Goal: Task Accomplishment & Management: Manage account settings

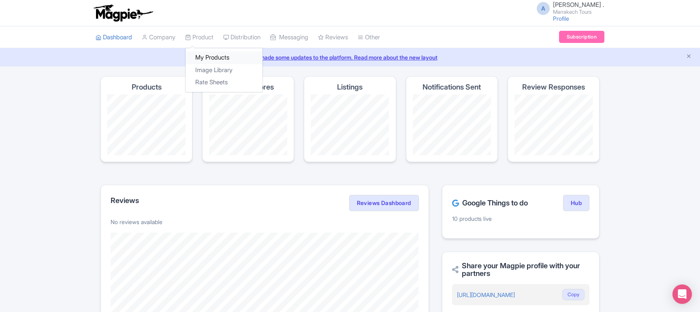
click at [212, 57] on link "My Products" at bounding box center [223, 57] width 77 height 13
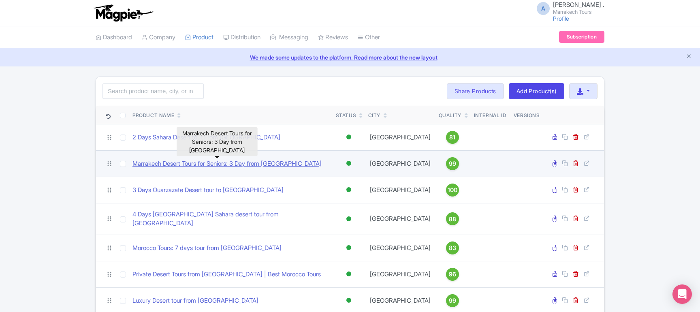
click at [196, 164] on link "Marrakech Desert Tours for Seniors: 3 Day from [GEOGRAPHIC_DATA]" at bounding box center [226, 163] width 189 height 9
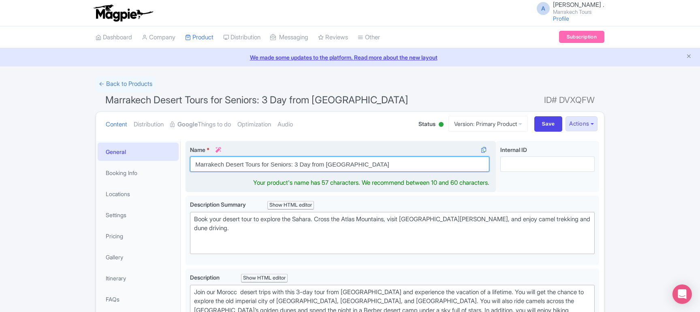
drag, startPoint x: 261, startPoint y: 165, endPoint x: 290, endPoint y: 165, distance: 29.6
click at [290, 165] on input "Marrakech Desert Tours for Seniors: 3 Day from [GEOGRAPHIC_DATA]" at bounding box center [339, 163] width 299 height 15
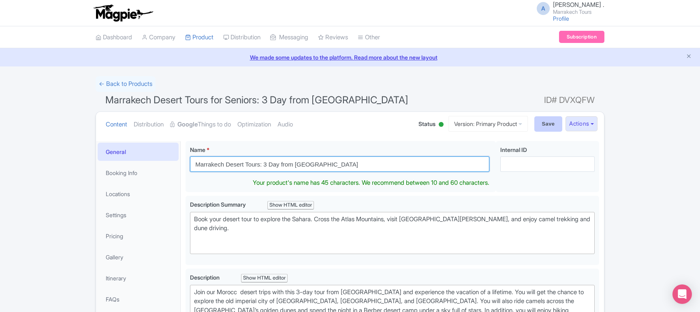
type input "Marrakech Desert Tours: 3 Day from Marrakech"
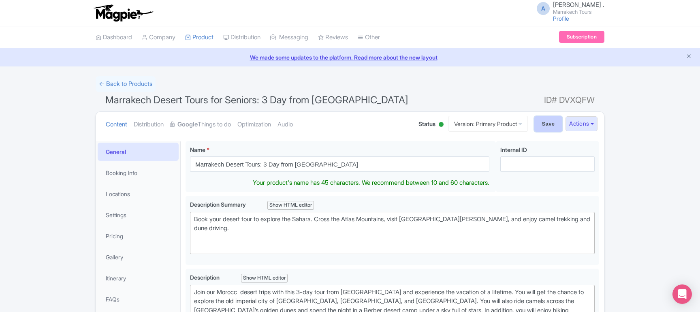
click at [537, 124] on input "Save" at bounding box center [548, 123] width 28 height 15
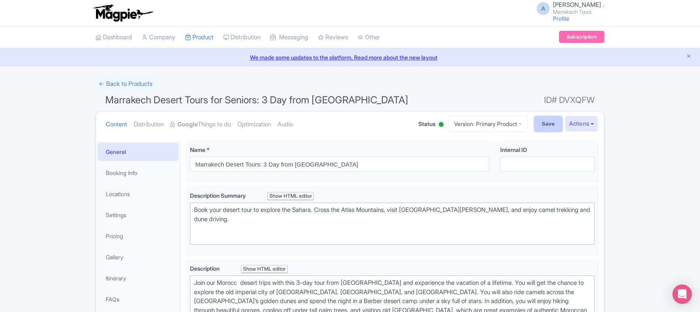
type input "Saving..."
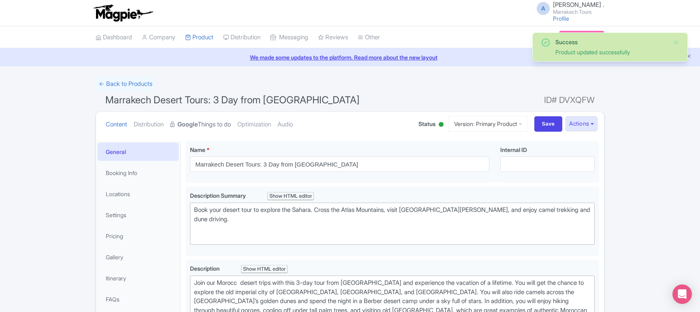
click at [223, 125] on link "Google Things to do" at bounding box center [200, 125] width 61 height 26
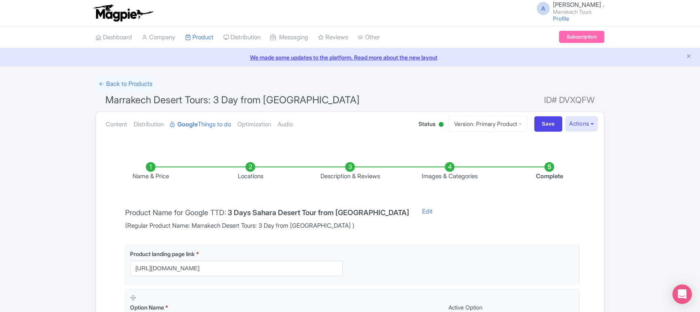
click at [200, 225] on span "(Regular Product Name: Marrakech Desert Tours: 3 Day from Marrakech )" at bounding box center [267, 225] width 284 height 9
drag, startPoint x: 200, startPoint y: 225, endPoint x: 316, endPoint y: 229, distance: 115.5
click at [316, 229] on span "(Regular Product Name: Marrakech Desert Tours: 3 Day from Marrakech )" at bounding box center [267, 225] width 284 height 9
copy span "Marrakech Desert Tours: 3 Day from Marrakech"
click at [414, 210] on link "Edit" at bounding box center [427, 218] width 27 height 23
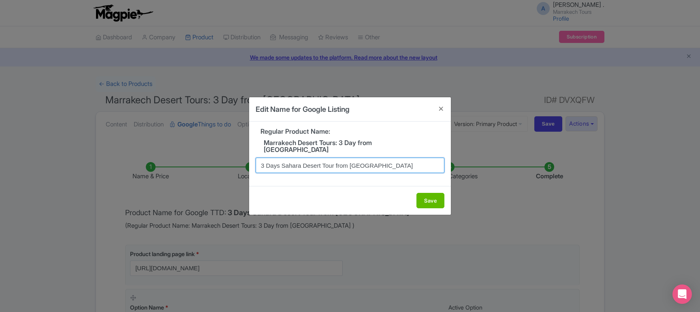
click at [301, 162] on input "3 Days Sahara Desert Tour from [GEOGRAPHIC_DATA]" at bounding box center [350, 165] width 189 height 15
paste input "Marrakech Desert Tours: 3 Day from [GEOGRAPHIC_DATA]"
type input "Marrakech Desert Tours: 3 Day from [GEOGRAPHIC_DATA]"
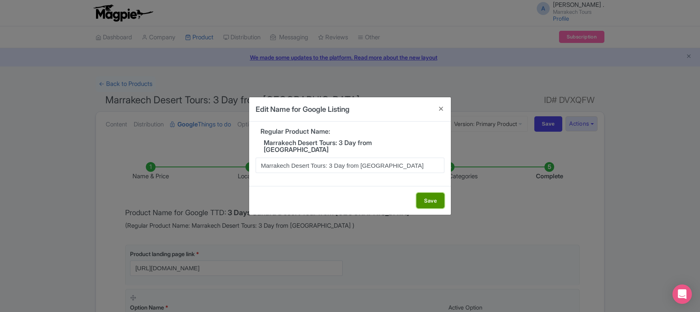
click at [432, 197] on button "Save" at bounding box center [430, 200] width 28 height 15
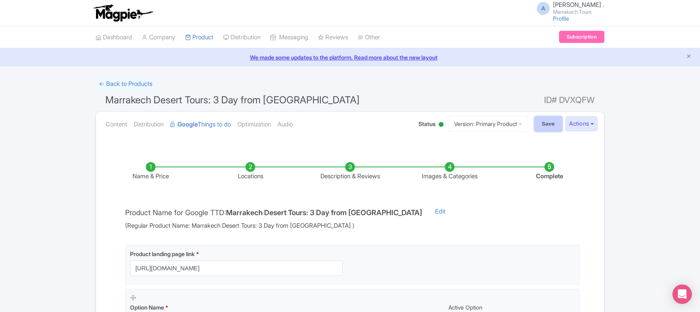
click at [540, 126] on input "Save" at bounding box center [548, 123] width 28 height 15
type input "Saving..."
click at [548, 126] on input "Save" at bounding box center [548, 123] width 28 height 15
type input "Saving..."
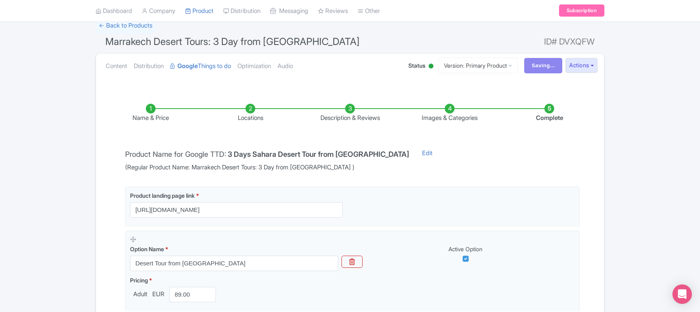
scroll to position [38, 0]
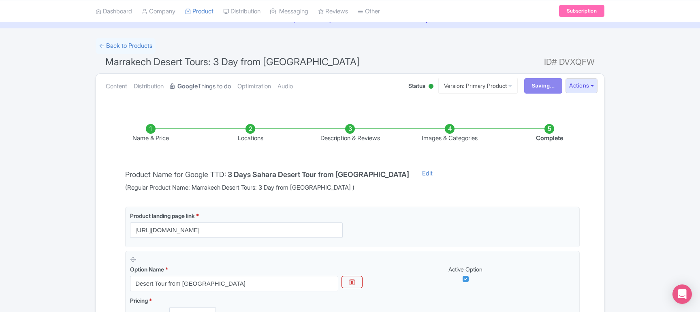
click at [204, 90] on link "Google Things to do" at bounding box center [200, 87] width 61 height 26
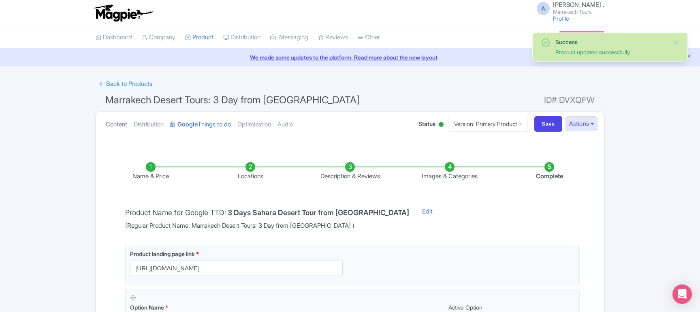
click at [125, 124] on link "Content" at bounding box center [116, 125] width 21 height 26
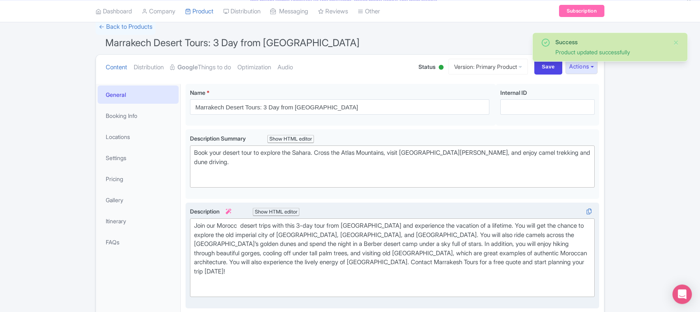
scroll to position [87, 0]
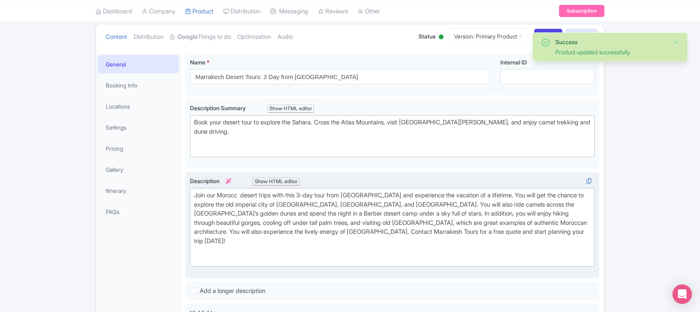
click at [241, 191] on div "Join our Morocc desert trips with this 3-day tour from [GEOGRAPHIC_DATA] and ex…" at bounding box center [392, 227] width 396 height 73
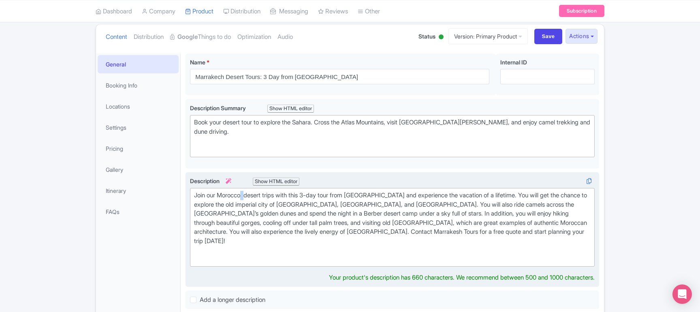
click at [245, 191] on div "Join our Morocco desert trips with this 3-day tour from Marrakech and experienc…" at bounding box center [392, 227] width 396 height 73
type trix-editor "<div>Join our Morocco desert trips with this 3-day tour from Marrakech and expe…"
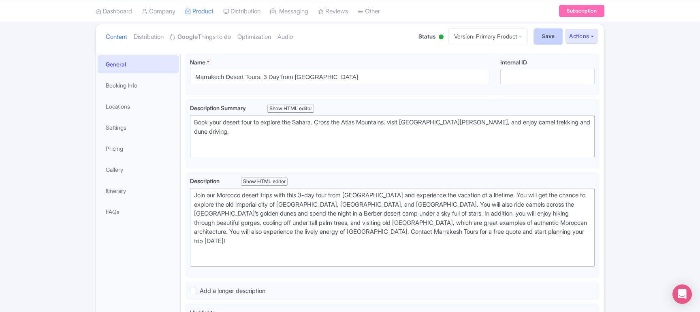
click at [549, 39] on input "Save" at bounding box center [548, 36] width 28 height 15
type input "Saving..."
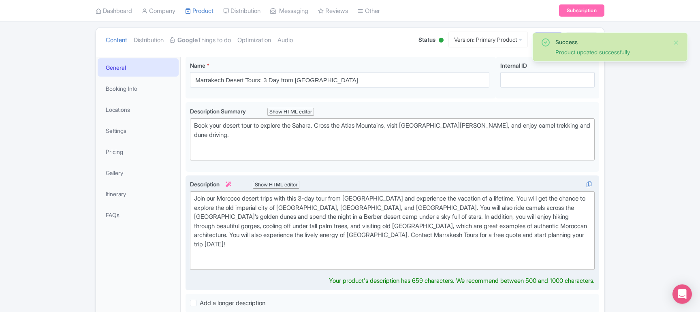
scroll to position [53, 0]
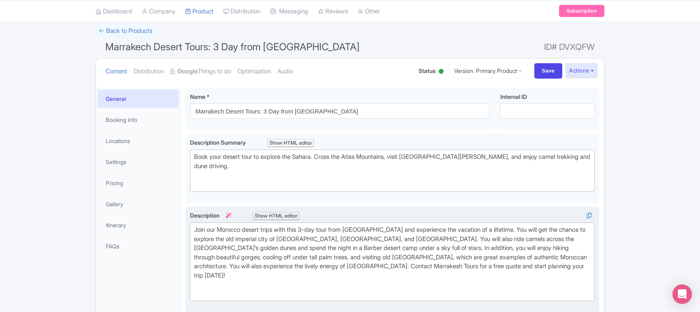
click at [230, 213] on icon at bounding box center [229, 216] width 6 height 6
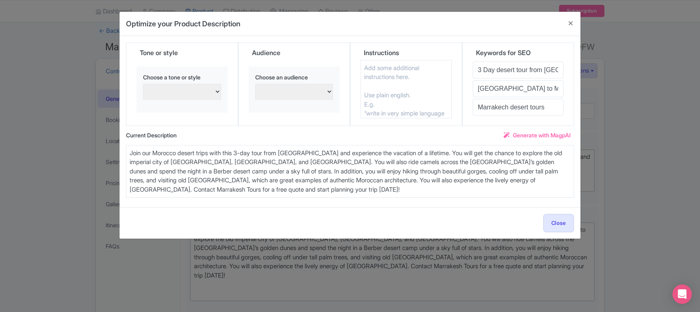
drag, startPoint x: 217, startPoint y: 179, endPoint x: 115, endPoint y: 146, distance: 107.3
click at [126, 146] on textarea "Join our Morocco desert trips with this 3-day tour from Marrakech and experienc…" at bounding box center [350, 171] width 448 height 53
click at [543, 135] on span "Generate with MagpAI" at bounding box center [542, 135] width 58 height 9
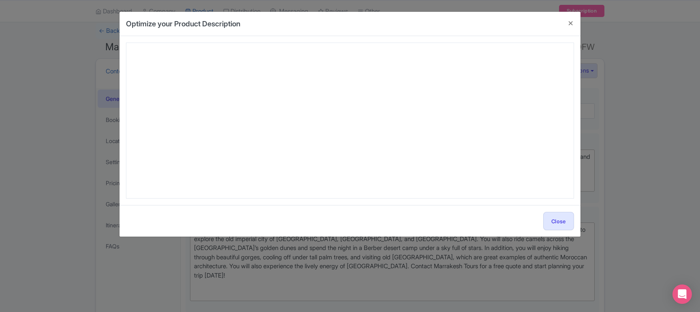
type textarea "Embark on an unforgettable adventure with our Marrakech Desert Tours: 3 Day fro…"
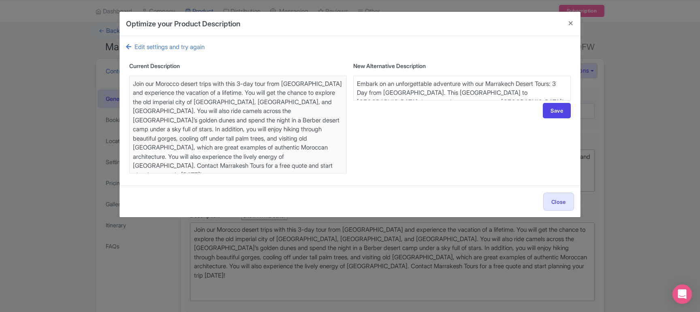
drag, startPoint x: 542, startPoint y: 92, endPoint x: 527, endPoint y: 114, distance: 27.0
click at [527, 100] on textarea "Join our Morocco desert trips with this 3-day tour from Marrakech and experienc…" at bounding box center [461, 88] width 217 height 25
click at [460, 89] on textarea "Join our Morocco desert trips with this 3-day tour from Marrakech and experienc…" at bounding box center [461, 88] width 217 height 25
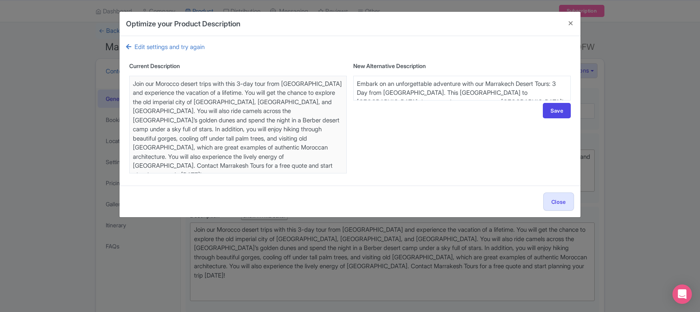
click at [460, 89] on textarea "Join our Morocco desert trips with this 3-day tour from Marrakech and experienc…" at bounding box center [461, 88] width 217 height 25
click at [571, 22] on button "Close" at bounding box center [570, 23] width 19 height 23
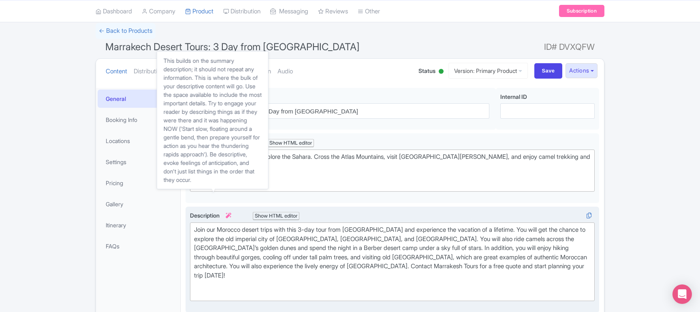
click at [230, 213] on icon at bounding box center [229, 216] width 6 height 6
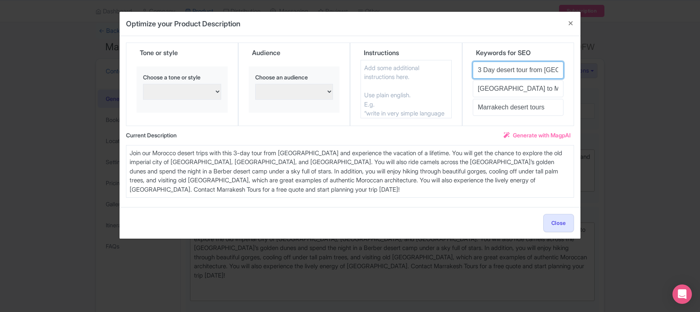
click at [506, 71] on input "3 Day desert tour from [GEOGRAPHIC_DATA]" at bounding box center [518, 70] width 91 height 17
type input "3 Day desert tour from [GEOGRAPHIC_DATA]"
click at [143, 84] on select "persuasive, informative, and engaging Excited and enthusiastic Confident and as…" at bounding box center [182, 92] width 78 height 16
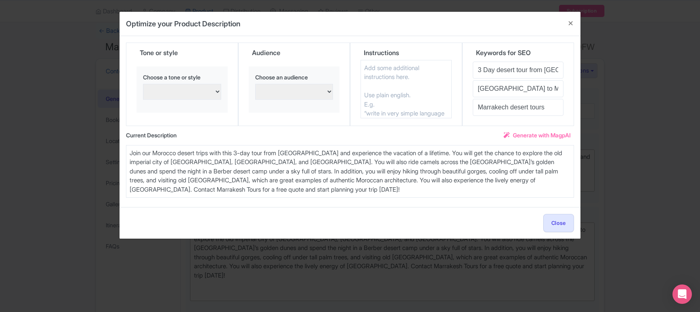
select select "FAB (Features, Advantages, Benefits)"
click option "FAB (Features, Advantages, Benefits)" at bounding box center [0, 0] width 0 height 0
click at [255, 84] on select "Families with young children Confident and assertive Adventure seekers and thri…" at bounding box center [294, 92] width 78 height 16
select select "Families with young children"
click option "Families with young children" at bounding box center [0, 0] width 0 height 0
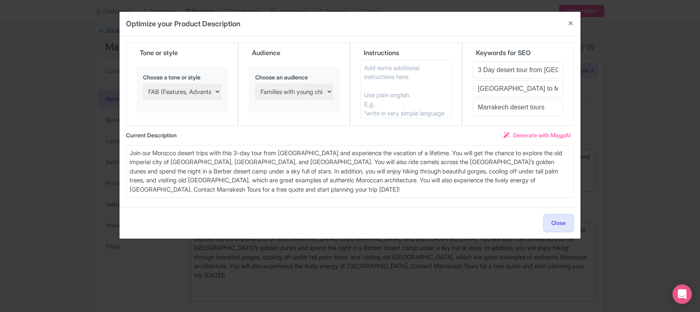
click at [391, 95] on textarea at bounding box center [405, 89] width 91 height 58
click at [518, 134] on span "Generate with MagpAI" at bounding box center [542, 135] width 58 height 9
click at [514, 133] on span "Generate with MagpAI" at bounding box center [542, 135] width 58 height 9
click at [244, 186] on textarea "Join our Morocco desert trips with this 3-day tour from Marrakech and experienc…" at bounding box center [350, 171] width 448 height 53
click at [514, 133] on span "Generate with MagpAI" at bounding box center [542, 135] width 58 height 9
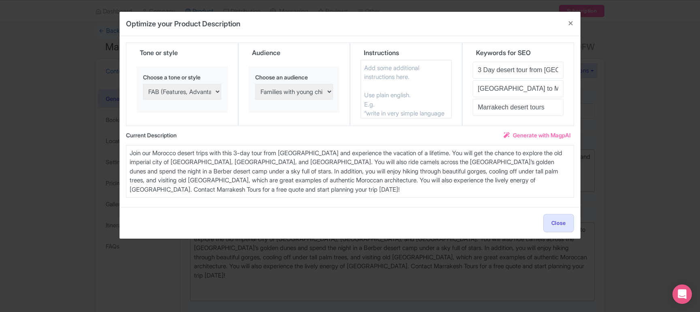
click at [396, 75] on textarea at bounding box center [405, 89] width 91 height 58
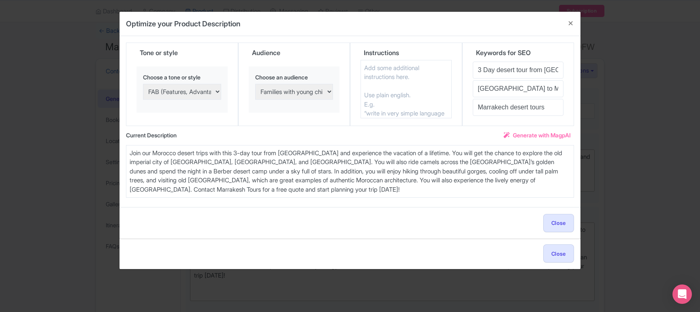
click at [558, 251] on div "Optimize your Product Description Title Marrakech Desert Tours: 3 Day from Marr…" at bounding box center [350, 156] width 700 height 312
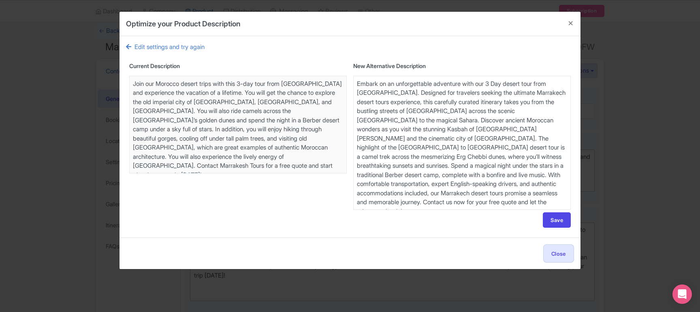
type textarea "Embark on a once-in-a-lifetime adventure with our Marrakech Desert Tours: 3 Day…"
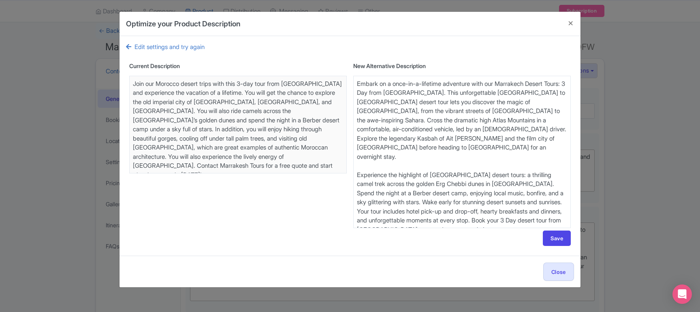
drag, startPoint x: 485, startPoint y: 219, endPoint x: 328, endPoint y: 63, distance: 221.9
click at [353, 76] on textarea "Join our Morocco desert trips with this 3-day tour from Marrakech and experienc…" at bounding box center [461, 152] width 217 height 152
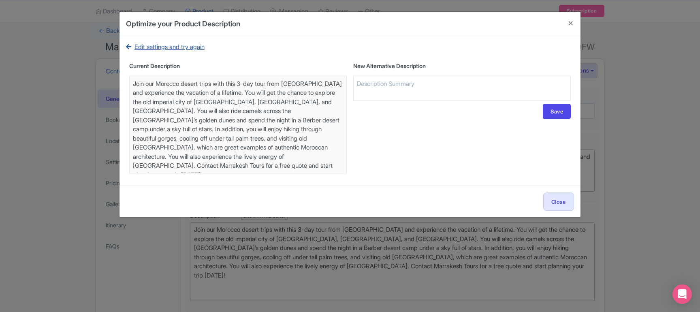
click at [177, 48] on link "Edit settings and try again" at bounding box center [165, 47] width 79 height 9
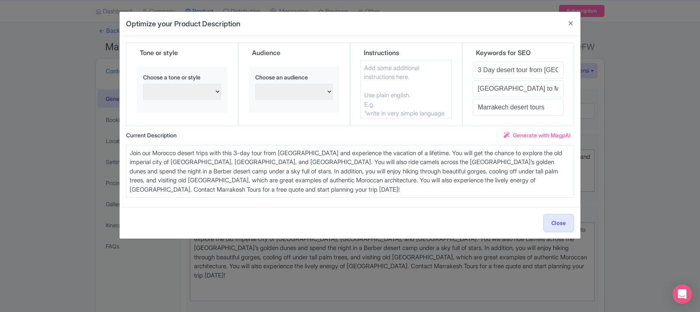
click at [531, 137] on span "Generate with MagpAI" at bounding box center [542, 135] width 58 height 9
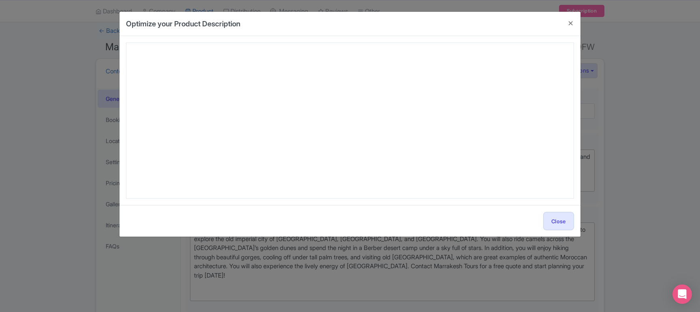
type textarea "Embark on a once-in-a-lifetime adventure with our Marrakech Desert Tours: 3 Day…"
type textarea "Embark on the ultimate adventure with our Marrakech Desert Tours: 3 Day from Ma…"
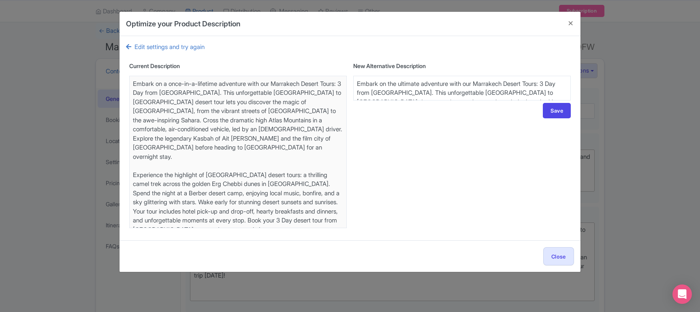
click at [496, 90] on textarea "Join our Morocco desert trips with this 3-day tour from Marrakech and experienc…" at bounding box center [461, 88] width 217 height 25
click at [551, 107] on button "Save" at bounding box center [557, 110] width 28 height 15
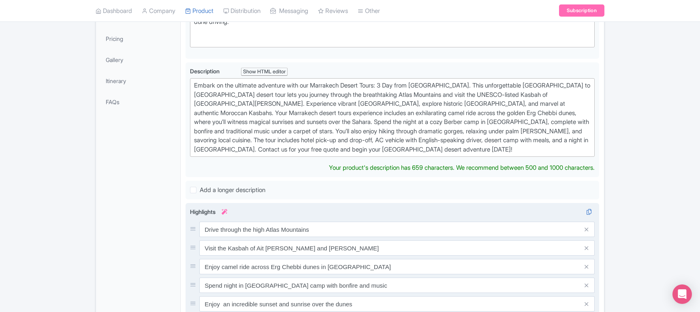
scroll to position [110, 0]
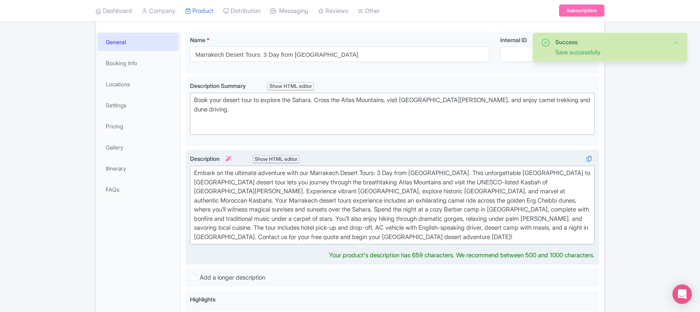
click at [368, 177] on div "Embark on the ultimate adventure with our Marrakech Desert Tours: 3 Day from Ma…" at bounding box center [392, 204] width 396 height 73
drag, startPoint x: 385, startPoint y: 163, endPoint x: 453, endPoint y: 166, distance: 67.3
click at [453, 168] on div "Embark on the ultimate adventure with our Marrakech Desert Tours: 3 Day from Ma…" at bounding box center [392, 204] width 396 height 73
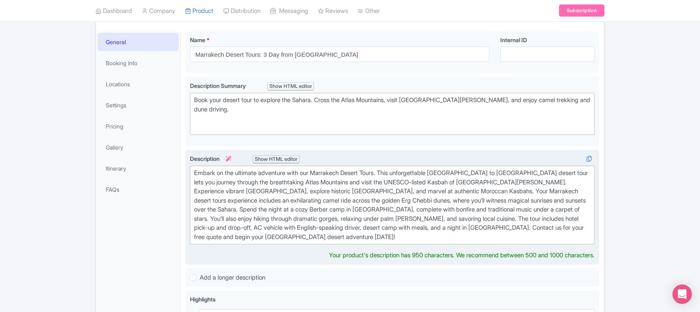
click at [431, 181] on div "Embark on the ultimate adventure with our Marrakech Desert Tours. This unforget…" at bounding box center [392, 204] width 396 height 73
type trix-editor "<div>Embark on the ultimate adventure with our Marrakech Desert Tours. This unf…"
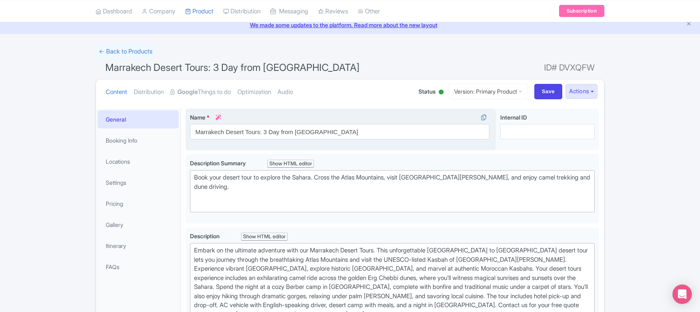
scroll to position [22, 0]
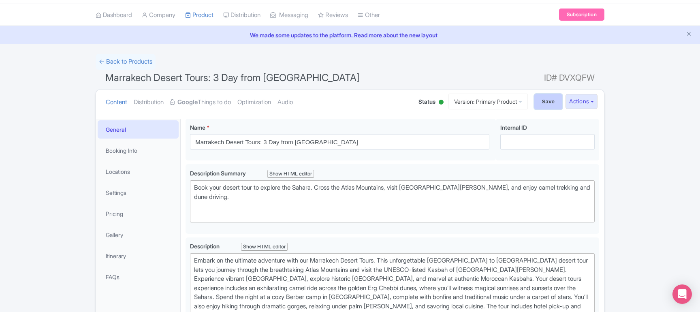
click at [537, 101] on input "Save" at bounding box center [548, 101] width 28 height 15
type input "Saving..."
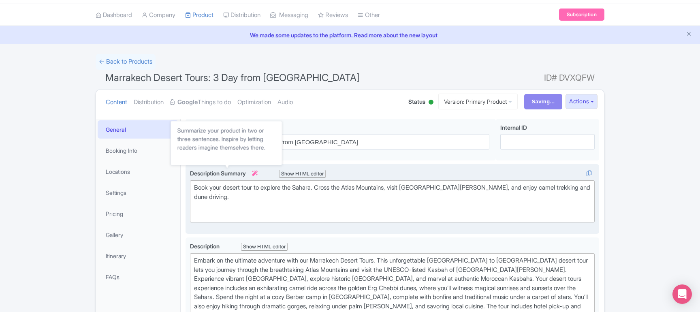
click at [256, 173] on icon at bounding box center [255, 173] width 6 height 6
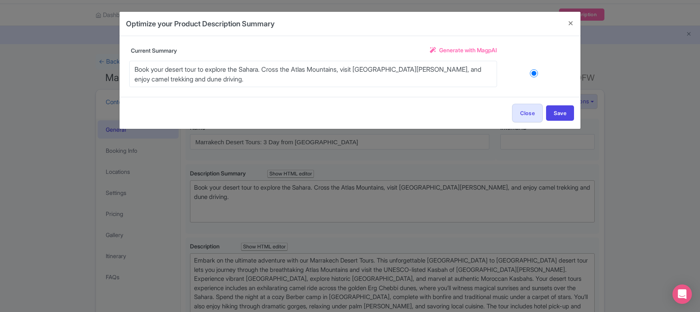
click at [458, 52] on span "Generate with MagpAI" at bounding box center [468, 50] width 58 height 9
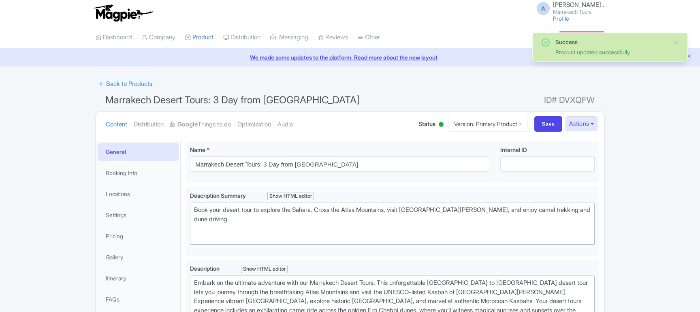
scroll to position [141, 0]
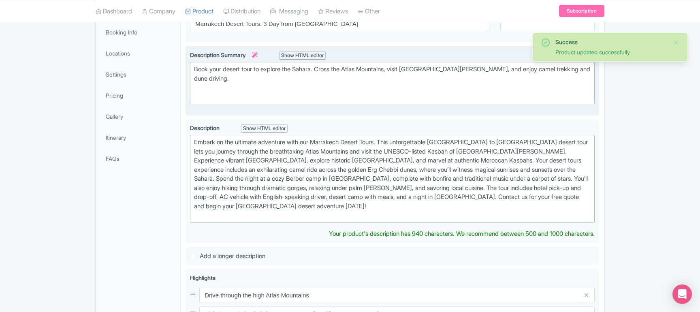
click at [258, 55] on icon at bounding box center [255, 55] width 6 height 6
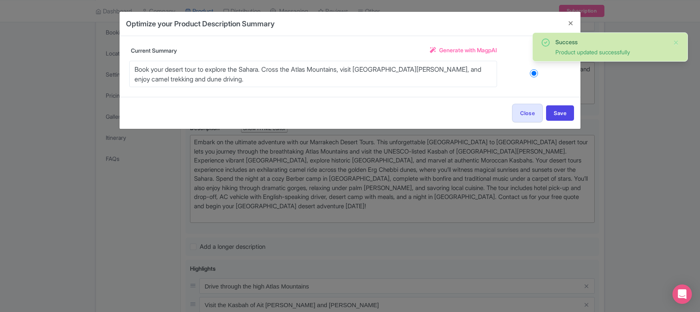
click at [459, 51] on span "Generate with MagpAI" at bounding box center [468, 50] width 58 height 9
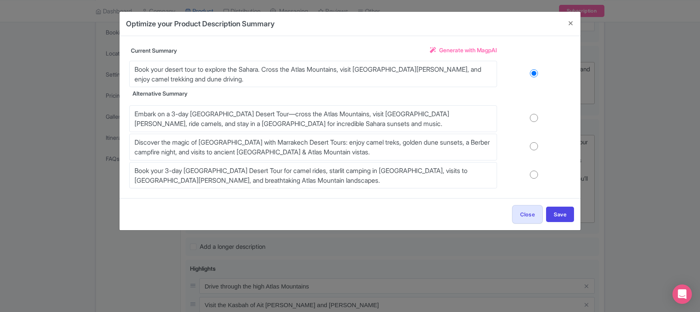
click at [532, 147] on input "radio" at bounding box center [534, 146] width 74 height 8
radio input "true"
click at [556, 215] on button "Save" at bounding box center [560, 214] width 28 height 15
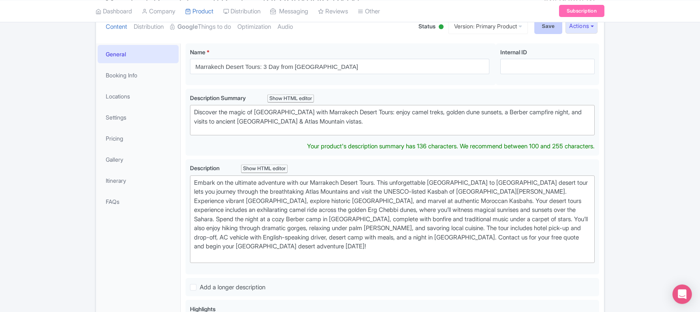
scroll to position [53, 0]
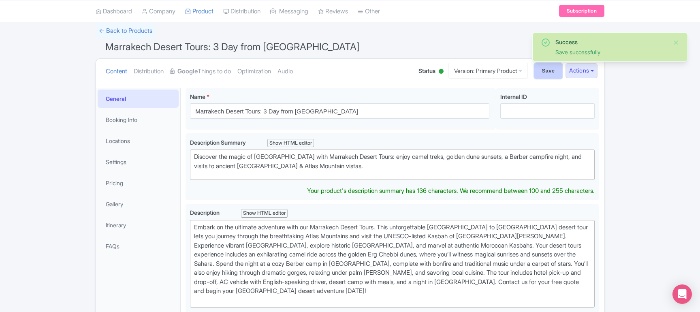
click at [552, 72] on input "Save" at bounding box center [548, 70] width 28 height 15
type input "Saving..."
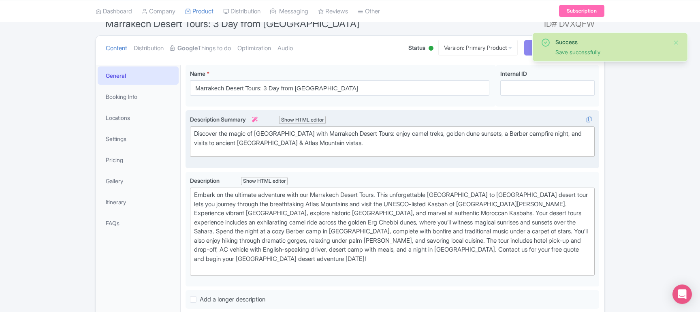
scroll to position [97, 0]
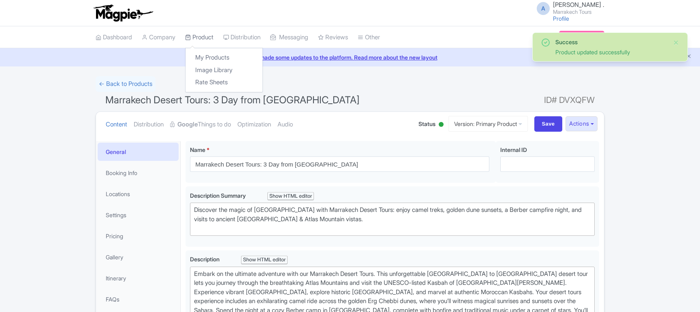
scroll to position [141, 0]
